Goal: Obtain resource: Obtain resource

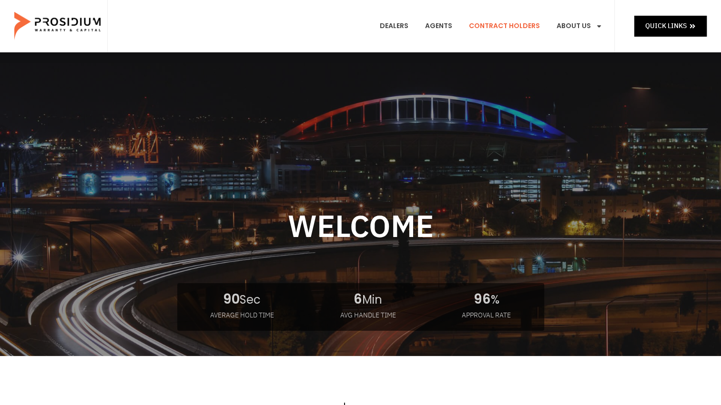
click at [509, 27] on link "Contract Holders" at bounding box center [504, 26] width 85 height 35
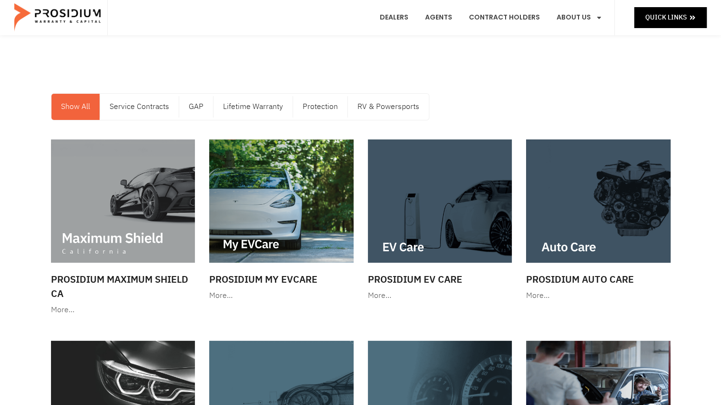
scroll to position [3, 0]
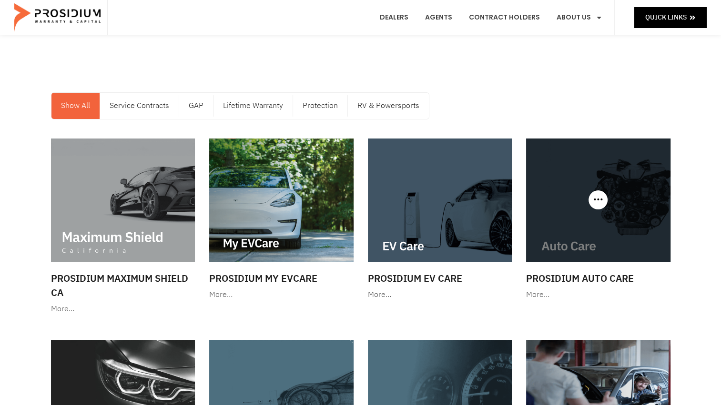
click at [592, 278] on h3 "Prosidium Auto Care" at bounding box center [598, 279] width 144 height 14
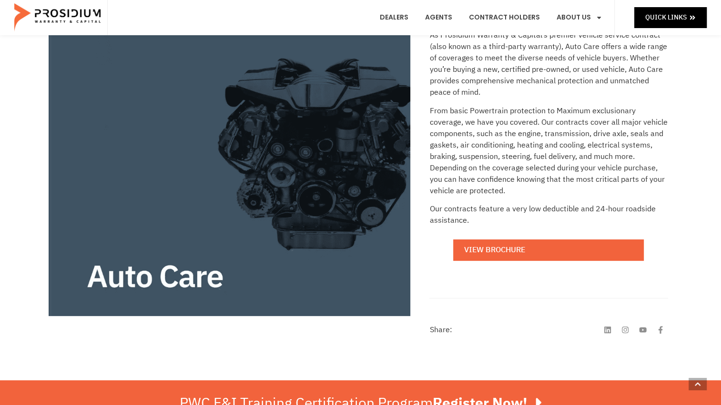
scroll to position [182, 0]
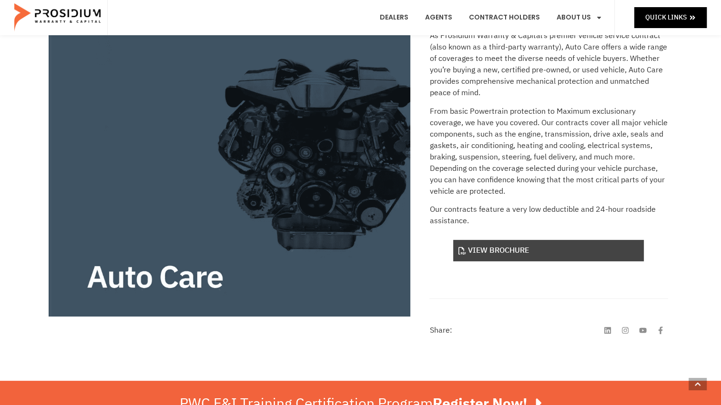
click at [504, 249] on link "View Brochure" at bounding box center [548, 250] width 191 height 21
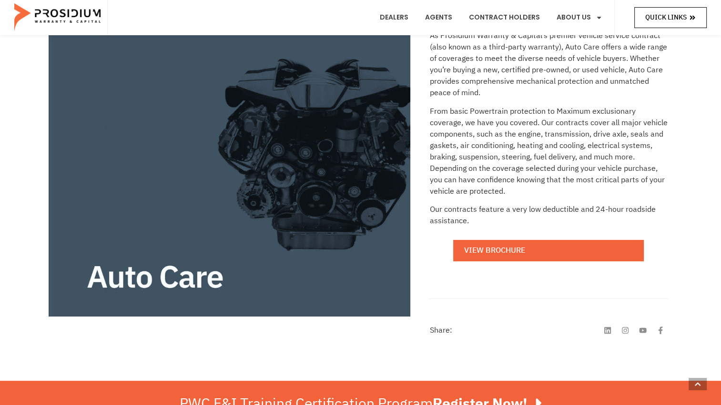
click at [676, 25] on link "Quick Links" at bounding box center [670, 17] width 72 height 20
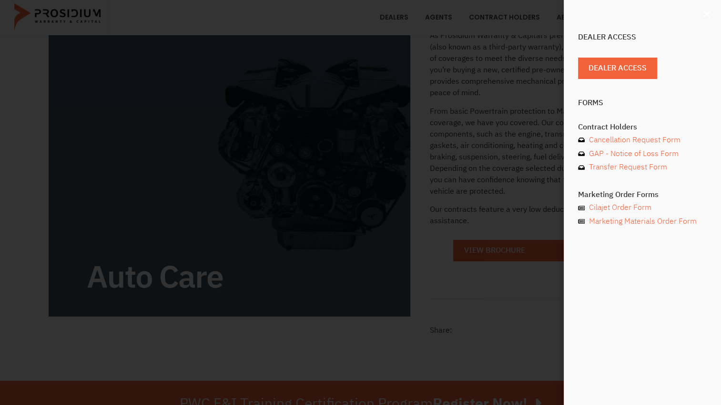
click at [706, 12] on icon "Close" at bounding box center [707, 15] width 10 height 10
